Goal: Task Accomplishment & Management: Manage account settings

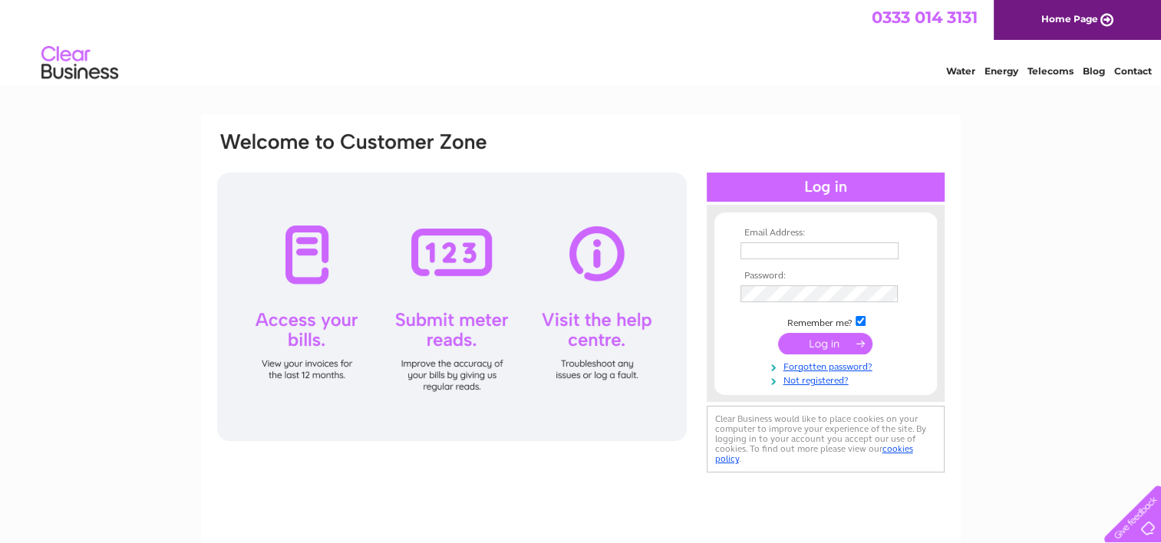
click at [745, 249] on input "text" at bounding box center [819, 250] width 158 height 17
type input "iamurray@btinternet.com"
click at [809, 341] on input "submit" at bounding box center [825, 344] width 94 height 21
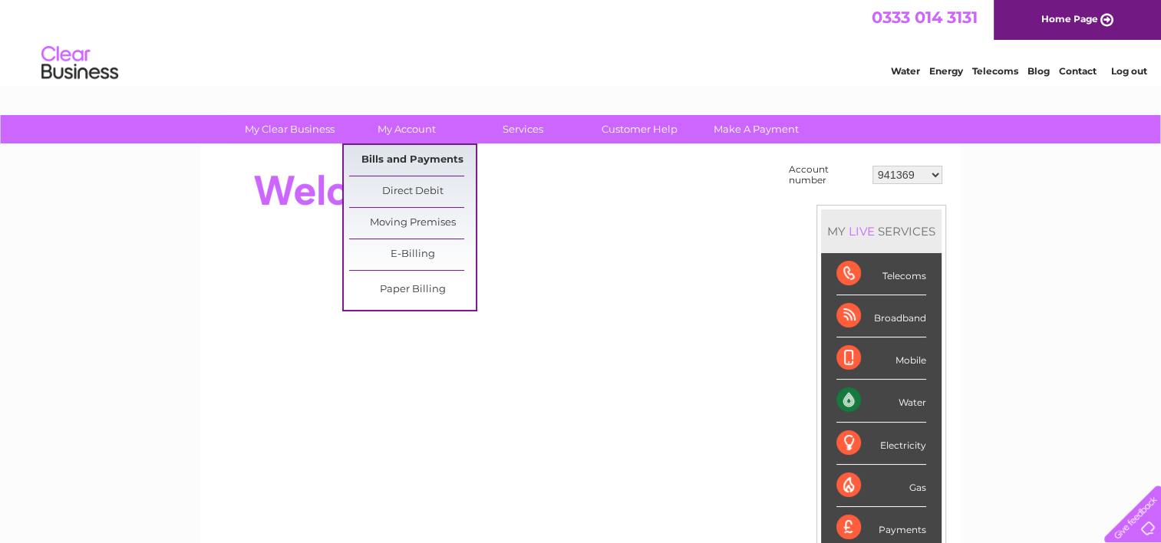
click at [384, 159] on link "Bills and Payments" at bounding box center [412, 160] width 127 height 31
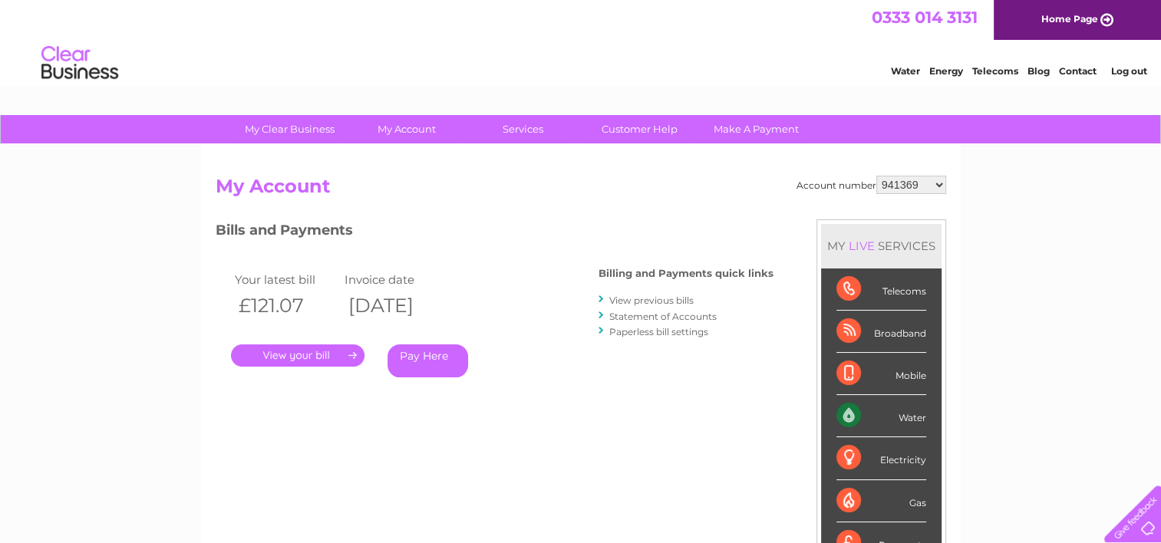
click at [330, 353] on link "." at bounding box center [297, 355] width 133 height 22
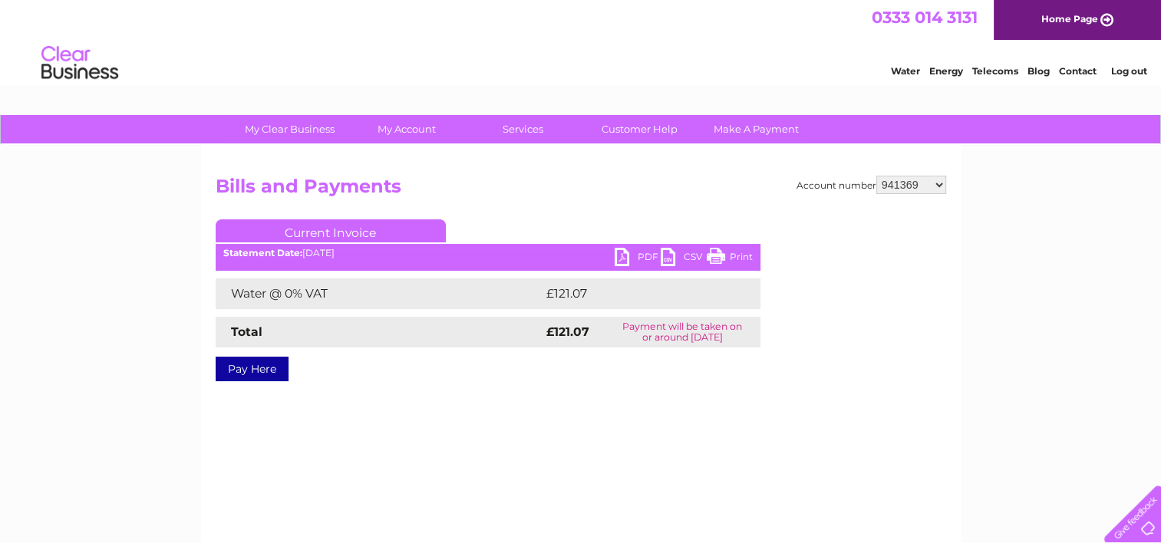
click at [620, 252] on link "PDF" at bounding box center [638, 259] width 46 height 22
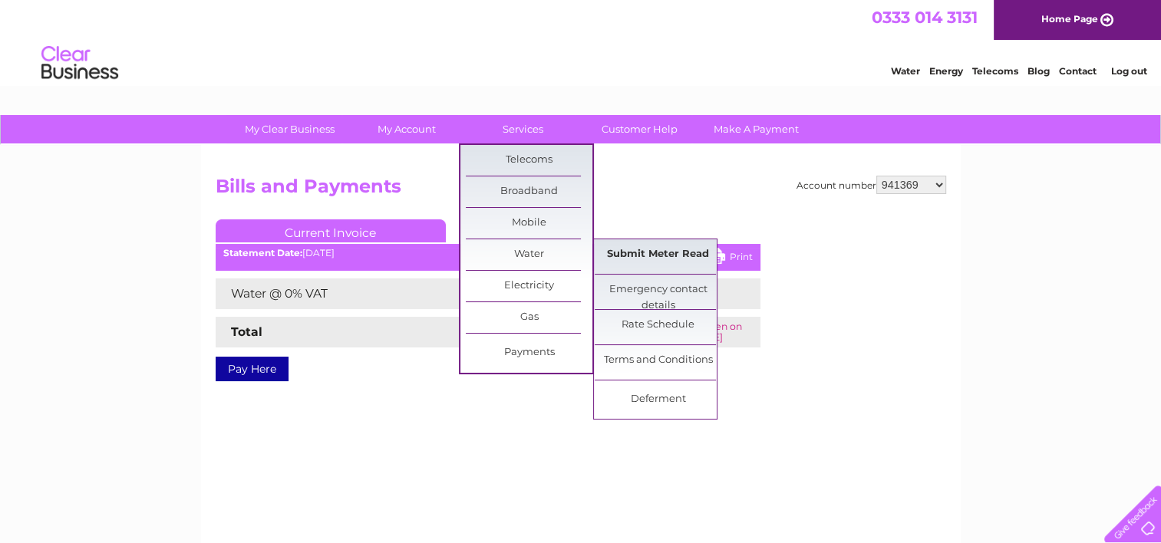
click at [657, 254] on link "Submit Meter Read" at bounding box center [658, 254] width 127 height 31
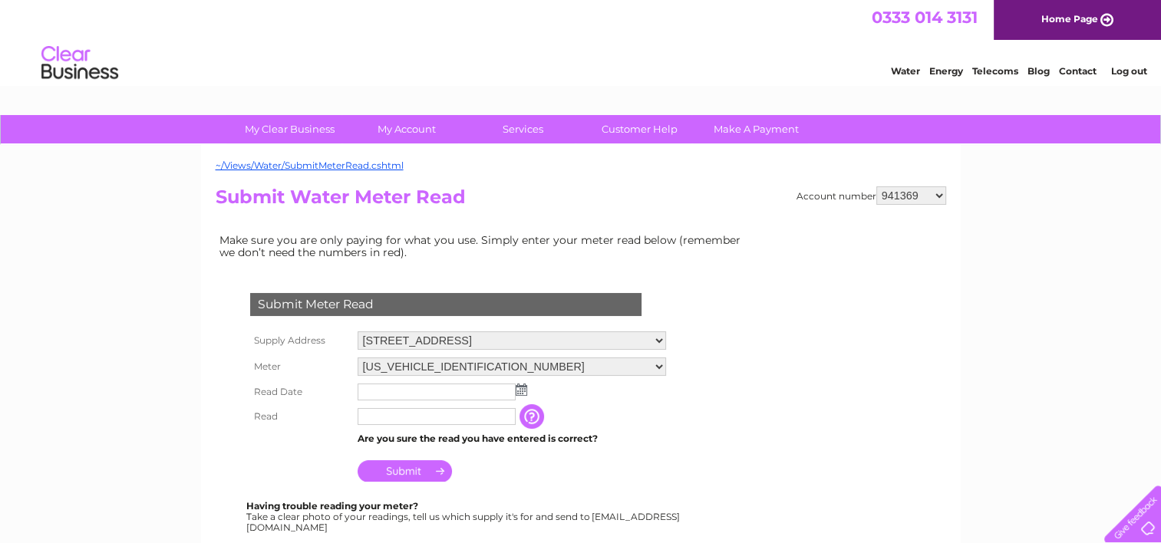
click at [415, 389] on input "text" at bounding box center [437, 392] width 158 height 17
click at [524, 394] on img at bounding box center [522, 390] width 12 height 12
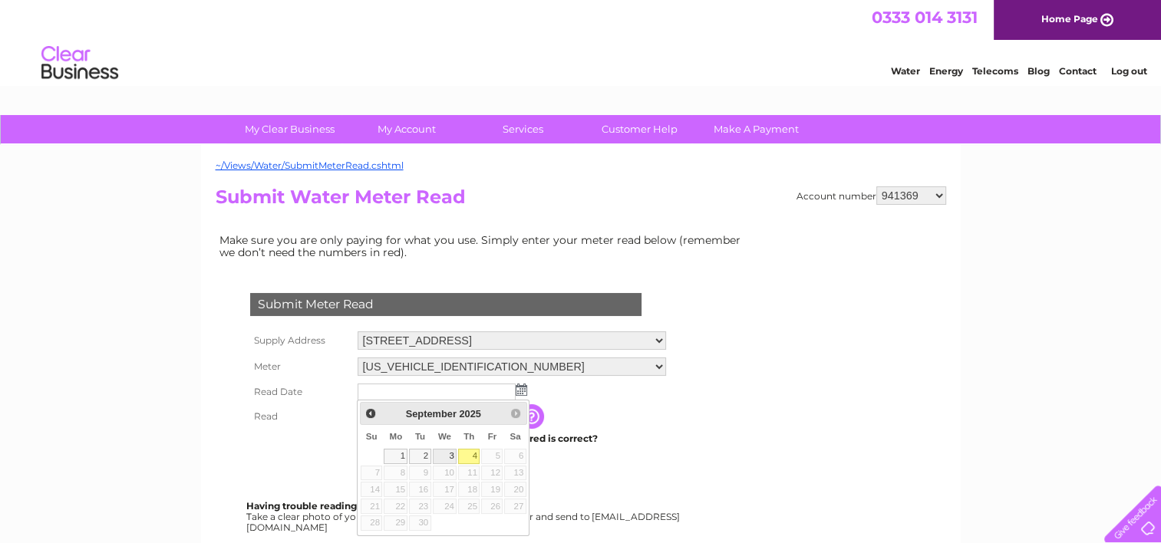
click at [450, 454] on link "3" at bounding box center [445, 456] width 25 height 15
type input "2025/09/03"
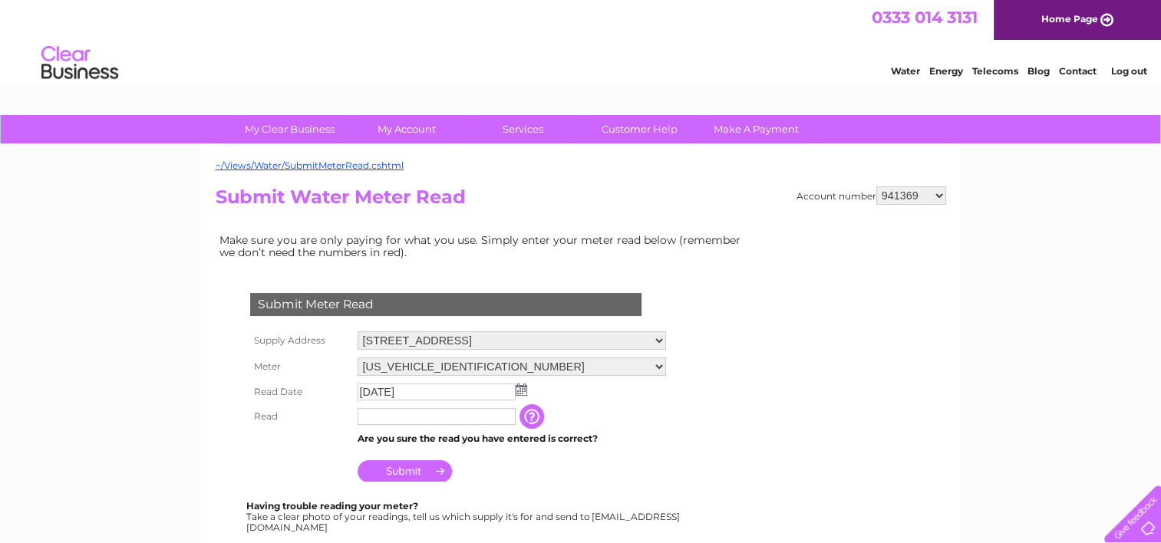
click at [941, 193] on select "941369 965079 30303626" at bounding box center [911, 195] width 70 height 18
select select "965079"
click at [876, 186] on select "941369 965079 30303626" at bounding box center [911, 195] width 70 height 18
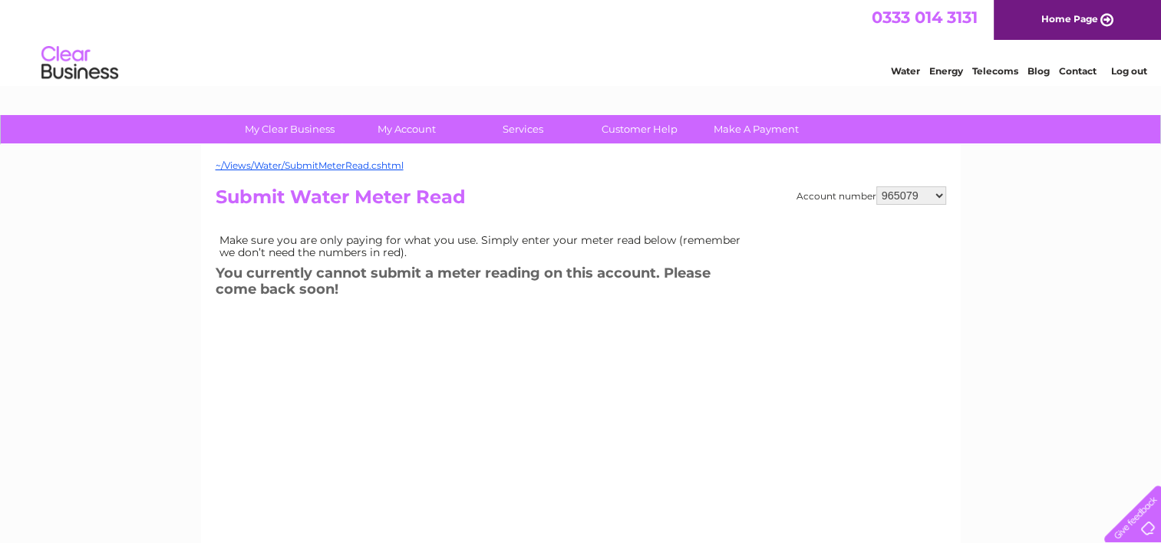
click at [552, 379] on div "Account number 941369 965079 30303626 Submit Water Meter Read Make sure you are…" at bounding box center [581, 361] width 730 height 351
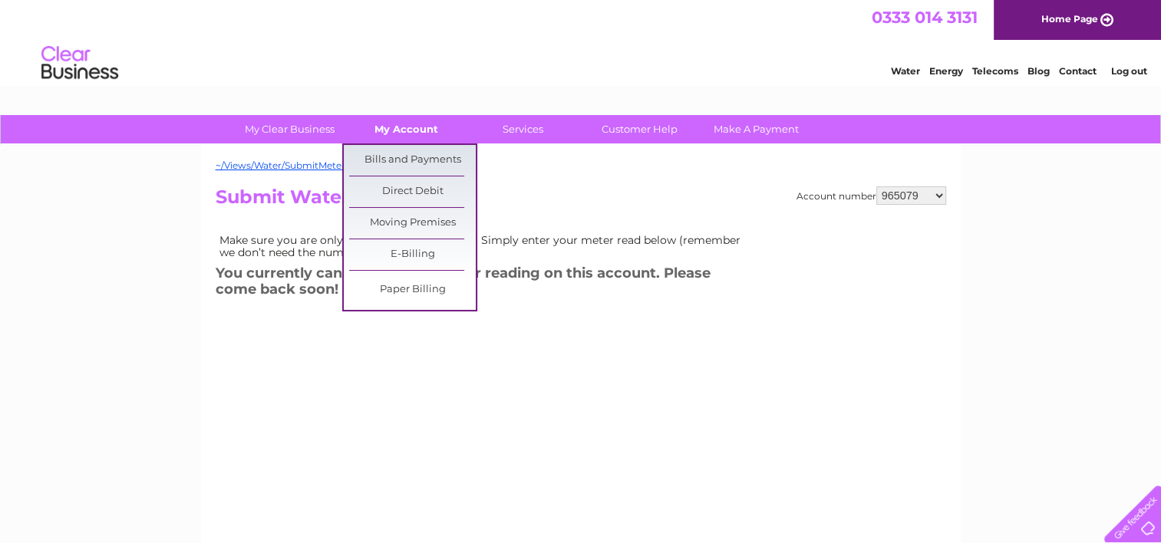
click at [410, 126] on link "My Account" at bounding box center [406, 129] width 127 height 28
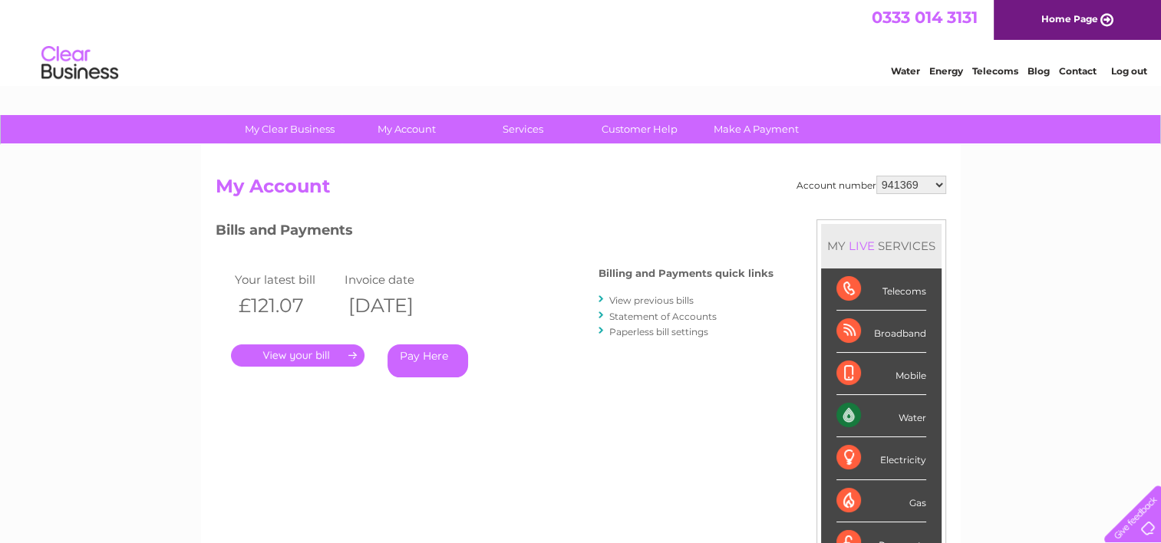
click at [941, 186] on select "941369 965079 30303626" at bounding box center [911, 185] width 70 height 18
select select "965079"
click at [876, 176] on select "941369 965079 30303626" at bounding box center [911, 185] width 70 height 18
click at [937, 180] on select "941369 965079 30303626" at bounding box center [911, 185] width 70 height 18
select select "30303626"
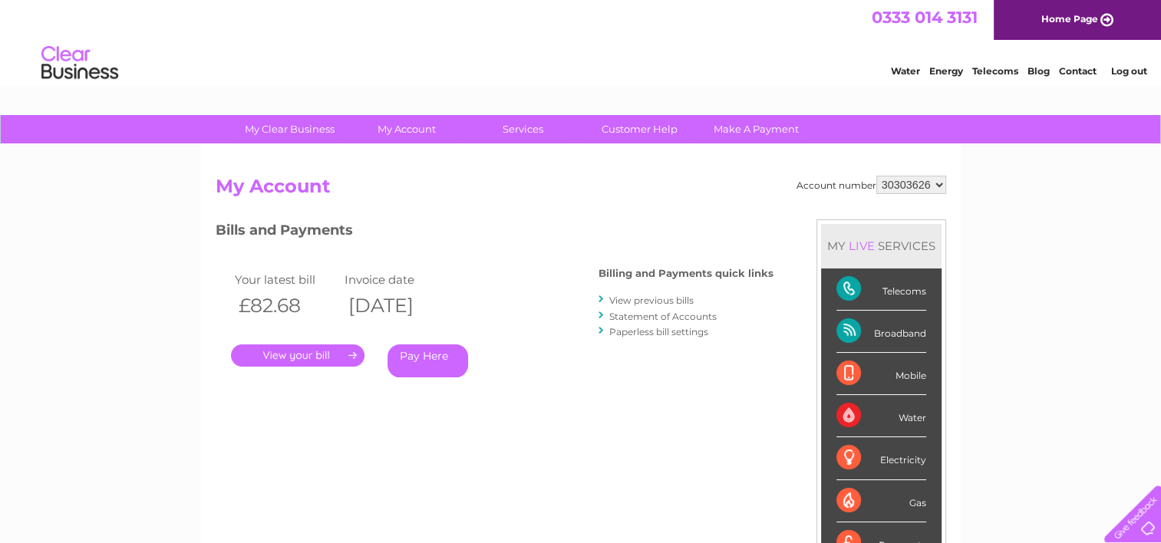
click at [876, 176] on select "941369 965079 30303626" at bounding box center [911, 185] width 70 height 18
click at [646, 298] on link "View previous bills" at bounding box center [651, 301] width 84 height 12
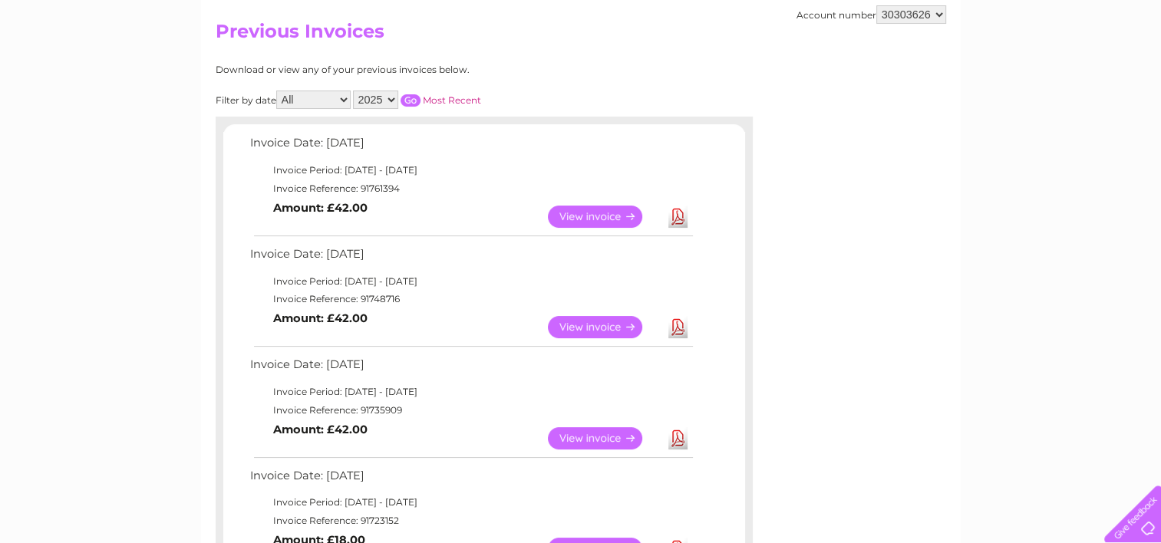
scroll to position [153, 0]
click at [678, 219] on link "Download" at bounding box center [677, 218] width 19 height 22
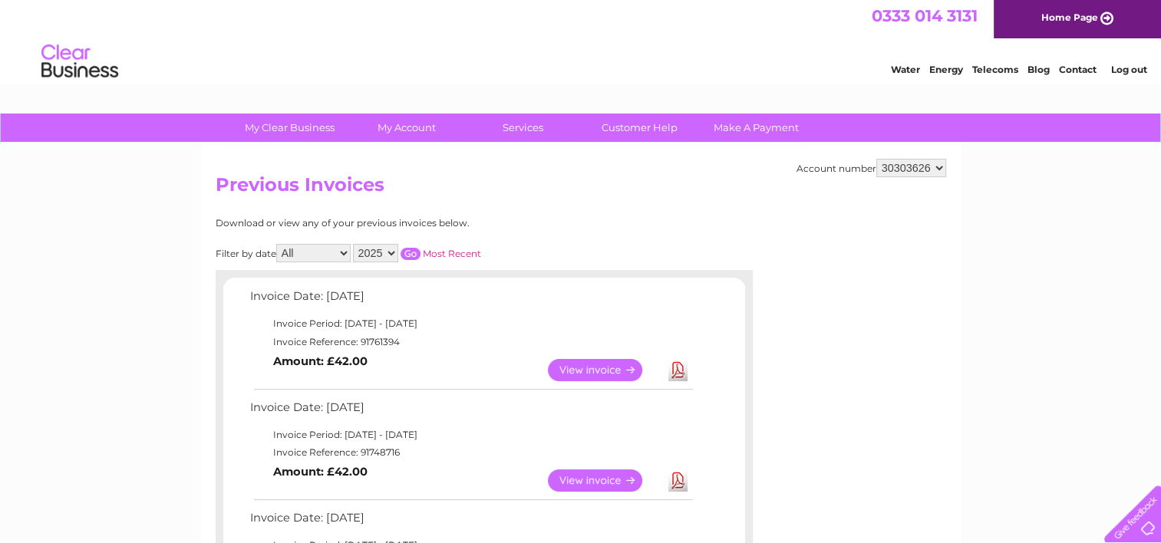
scroll to position [0, 0]
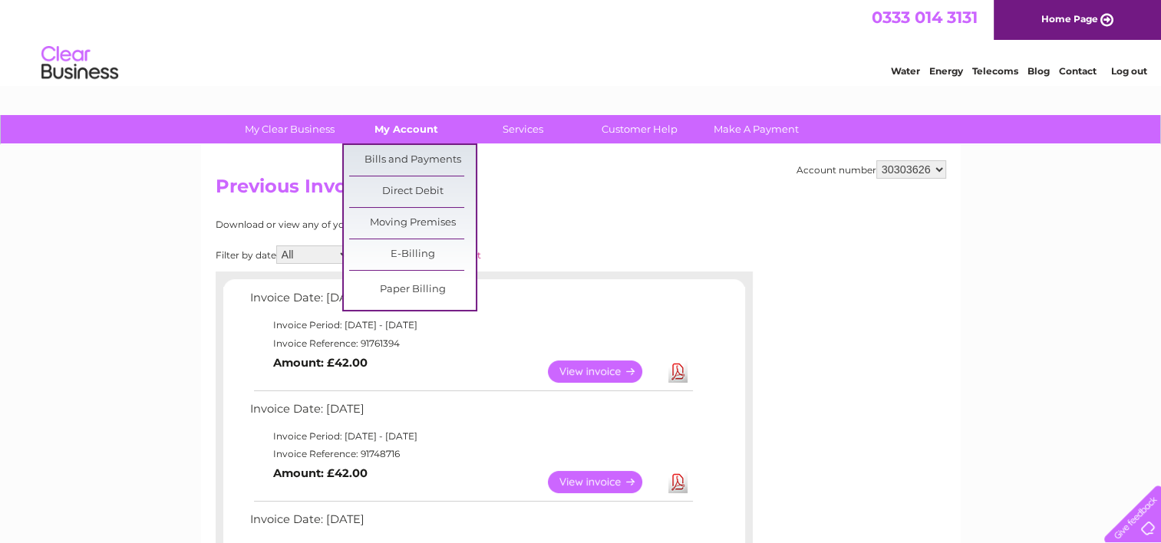
click at [401, 125] on link "My Account" at bounding box center [406, 129] width 127 height 28
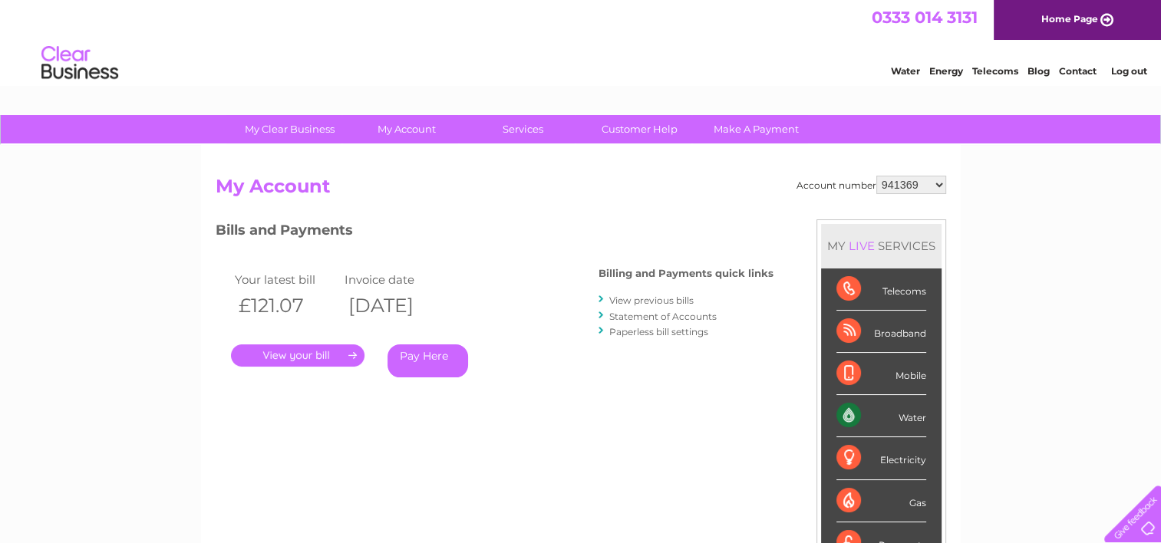
click at [1131, 72] on link "Log out" at bounding box center [1128, 71] width 36 height 12
